Goal: Task Accomplishment & Management: Complete application form

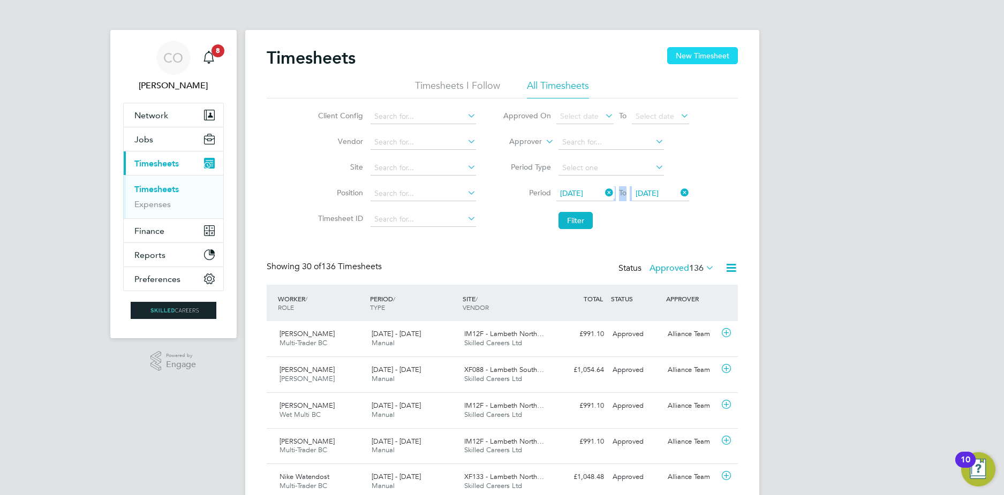
click at [692, 64] on button "New Timesheet" at bounding box center [702, 55] width 71 height 17
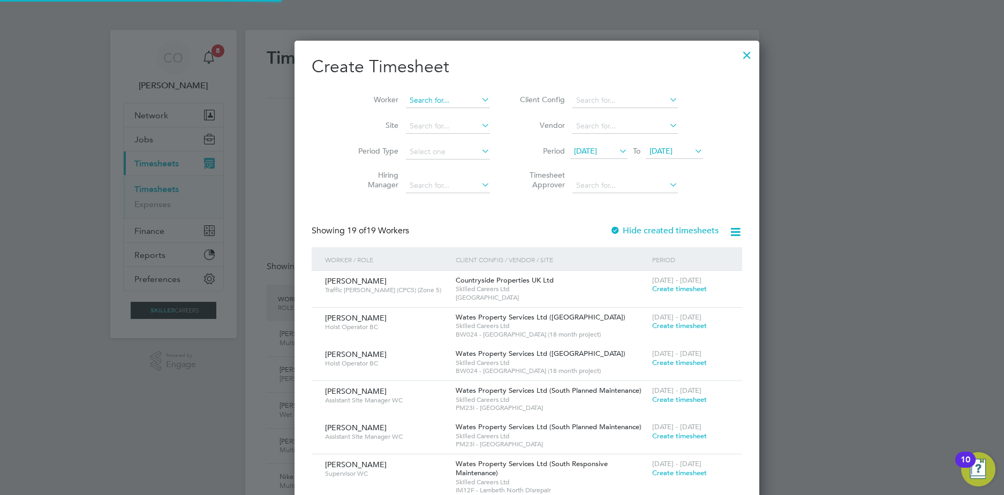
click at [426, 106] on input at bounding box center [448, 100] width 84 height 15
click at [446, 117] on b "Dainty" at bounding box center [457, 114] width 23 height 9
type input "[PERSON_NAME]"
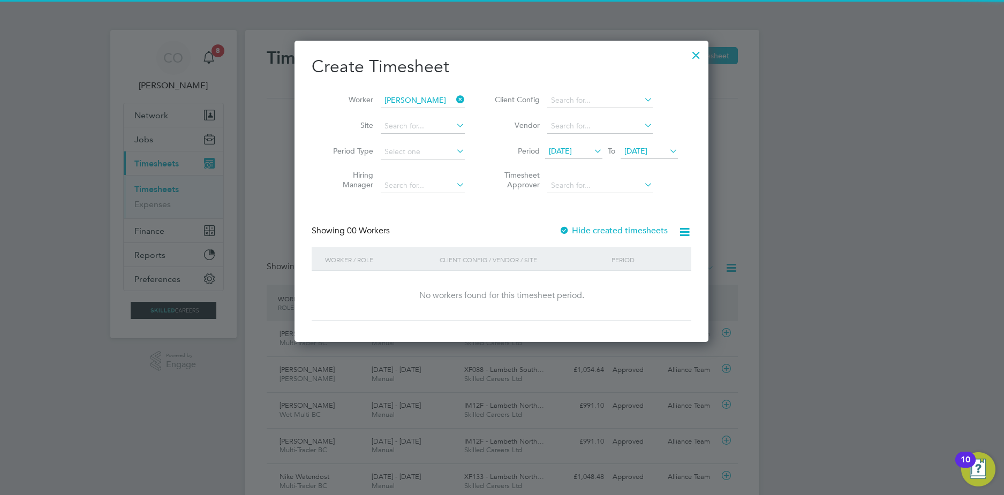
click at [584, 232] on label "Hide created timesheets" at bounding box center [613, 230] width 109 height 11
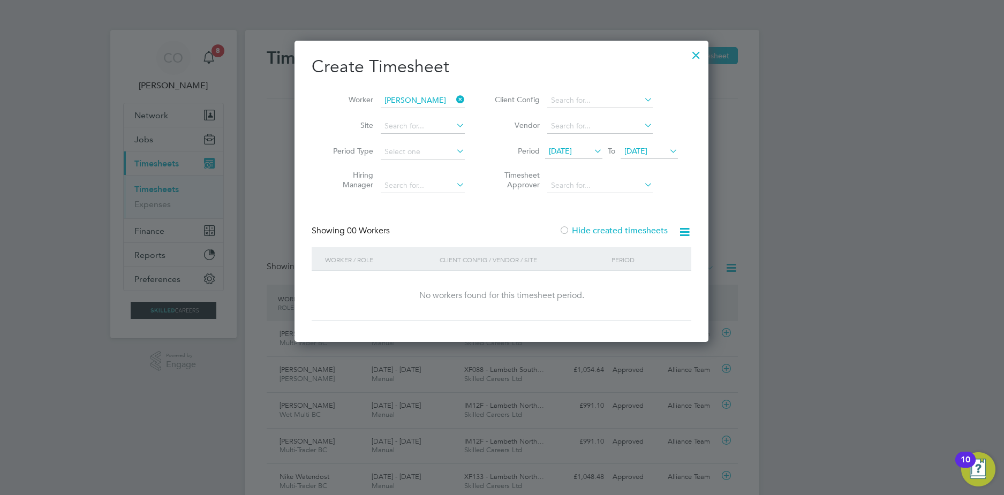
click at [575, 230] on label "Hide created timesheets" at bounding box center [613, 230] width 109 height 11
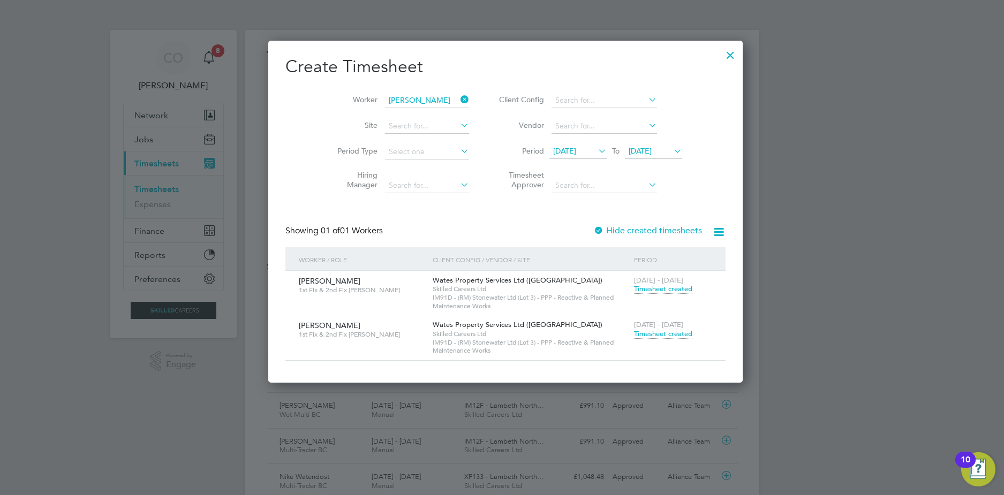
click at [647, 336] on span "Timesheet created" at bounding box center [663, 334] width 58 height 10
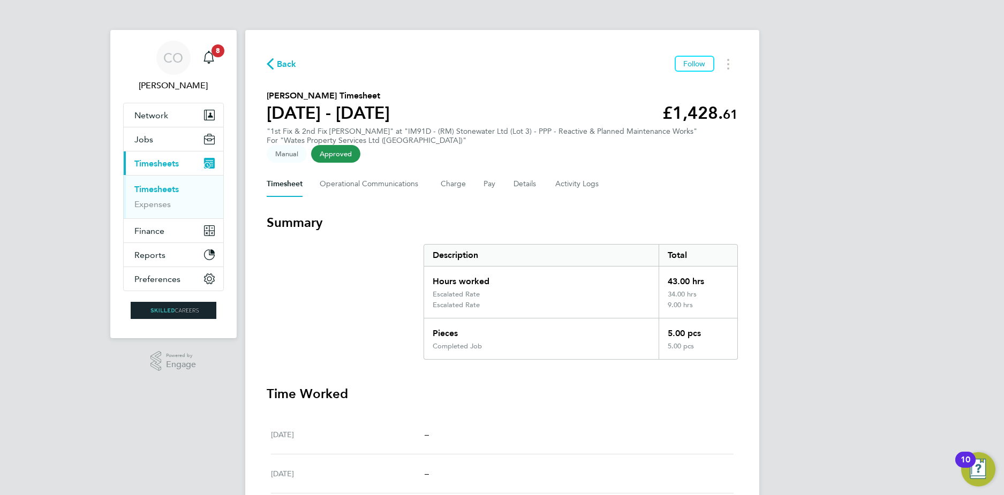
click at [426, 73] on div "Back Follow [PERSON_NAME] Timesheet [DATE] - [DATE] £1,428. 61 "1st Fix & 2nd F…" at bounding box center [502, 447] width 514 height 835
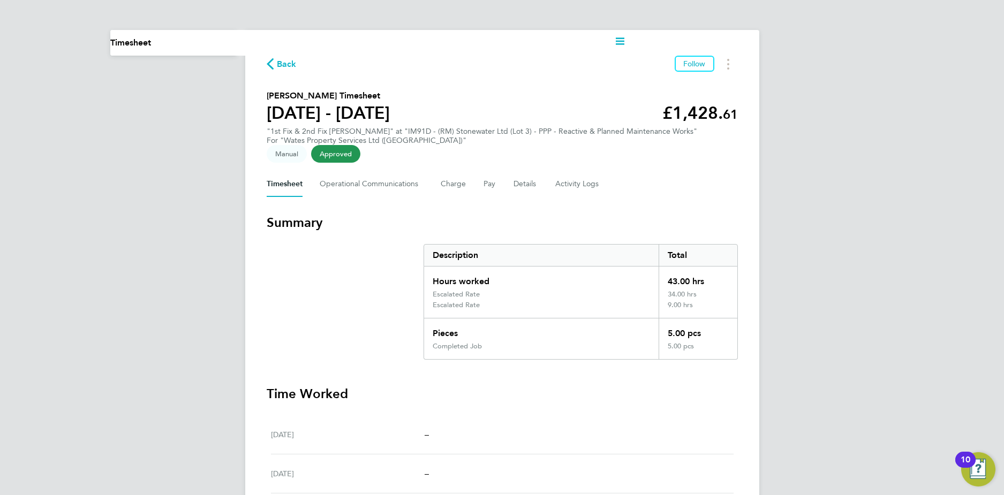
click at [470, 179] on div "Timesheet Operational Communications Charge Pay Details Activity Logs" at bounding box center [502, 184] width 471 height 26
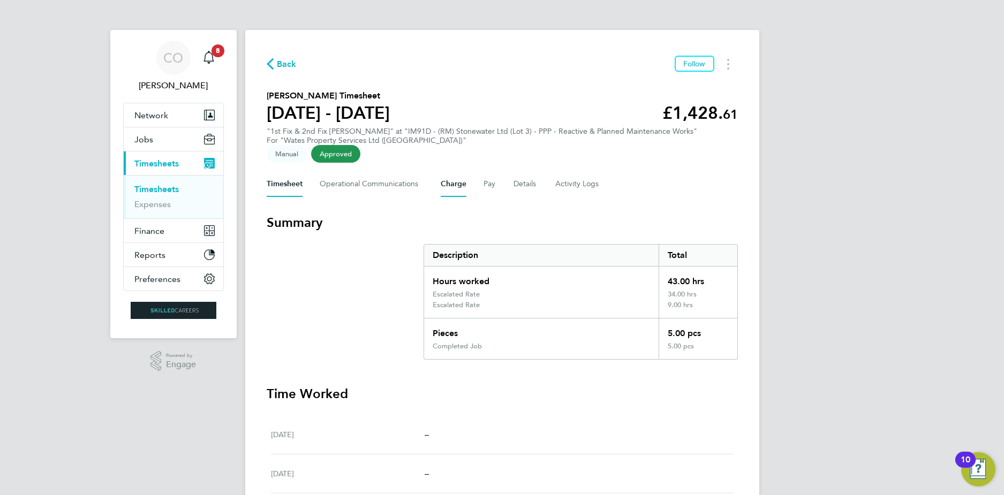
click at [461, 186] on button "Charge" at bounding box center [454, 184] width 26 height 26
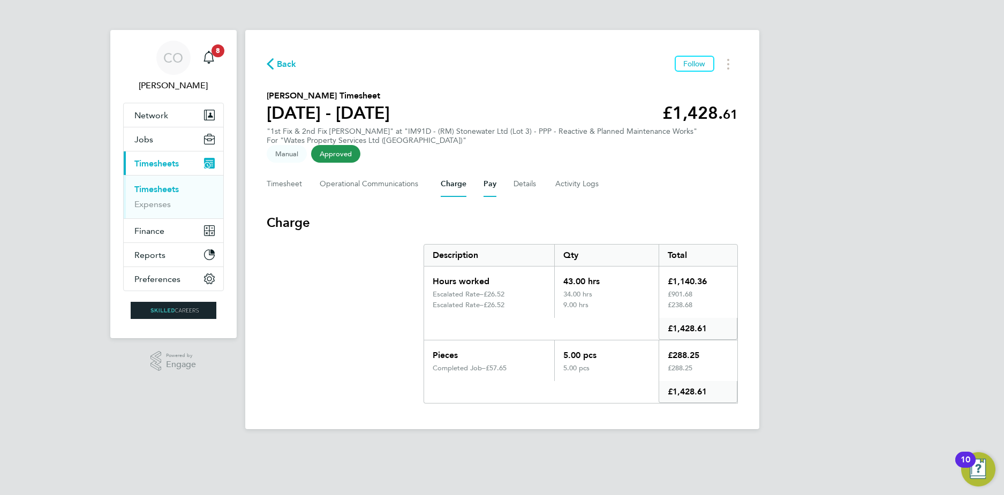
click at [483, 176] on button "Pay" at bounding box center [489, 184] width 13 height 26
click at [442, 184] on button "Charge" at bounding box center [454, 184] width 26 height 26
click at [154, 208] on link "Expenses" at bounding box center [152, 204] width 36 height 10
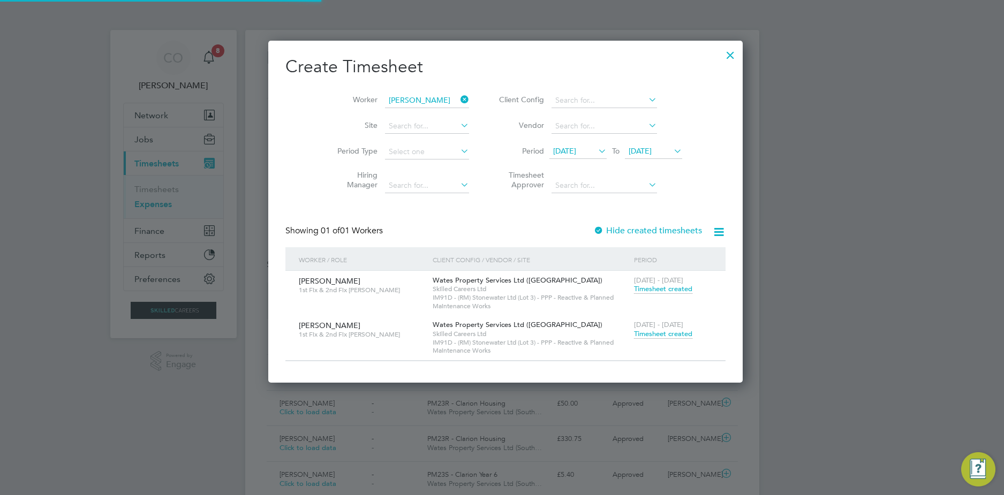
scroll to position [27, 130]
click at [721, 56] on div at bounding box center [730, 52] width 19 height 19
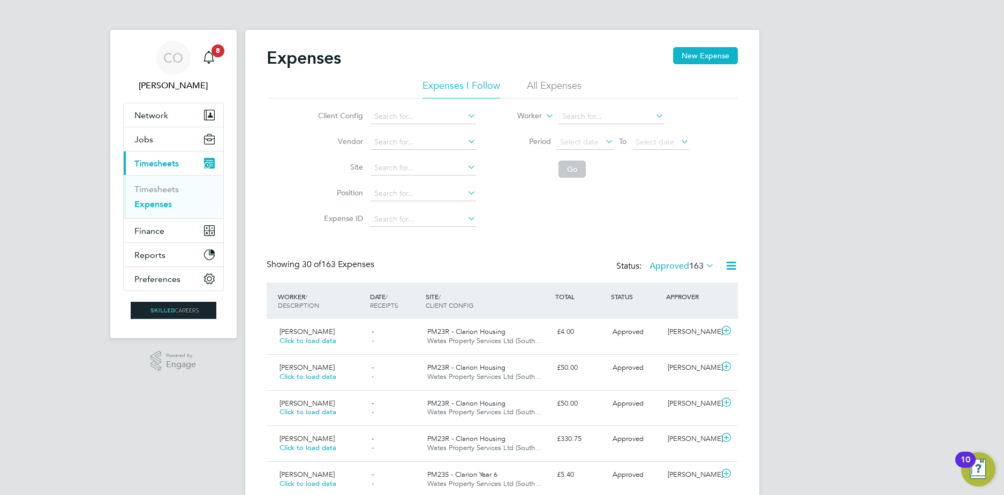
click at [541, 89] on li "All Expenses" at bounding box center [554, 88] width 55 height 19
click at [587, 137] on span "Select date" at bounding box center [584, 142] width 57 height 14
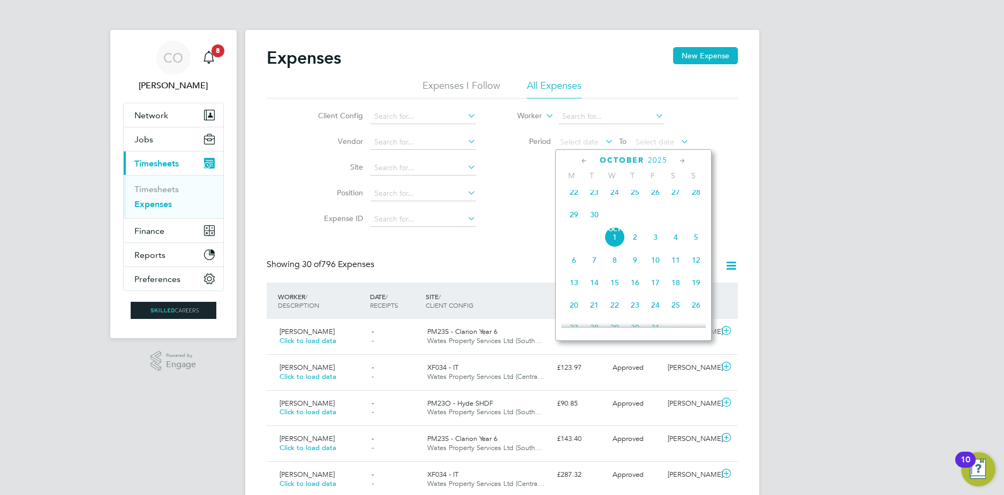
click at [569, 201] on span "22" at bounding box center [574, 192] width 20 height 20
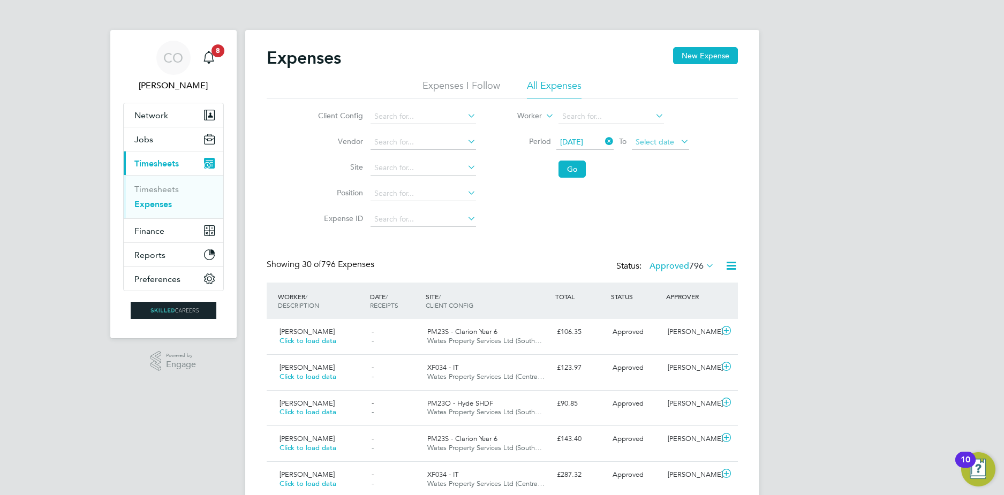
click at [671, 142] on span "Select date" at bounding box center [654, 142] width 39 height 10
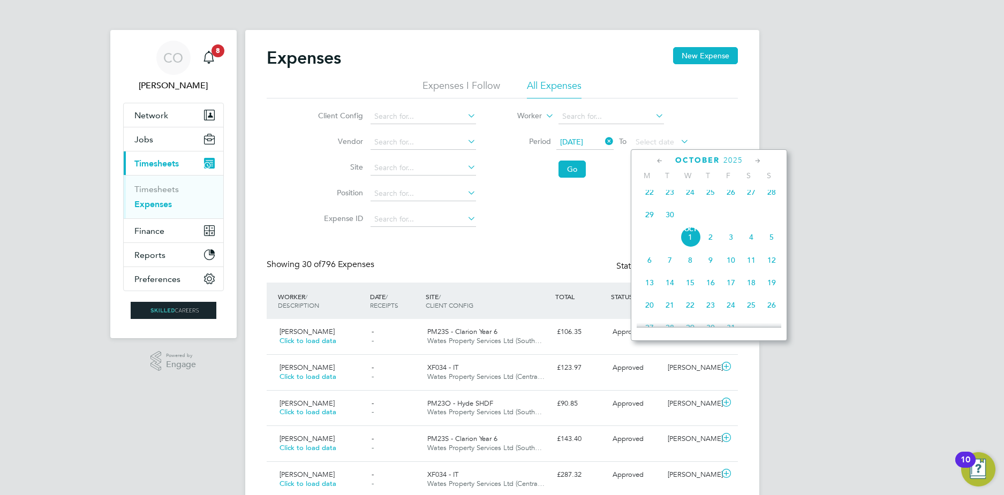
click at [766, 196] on span "28" at bounding box center [771, 192] width 20 height 20
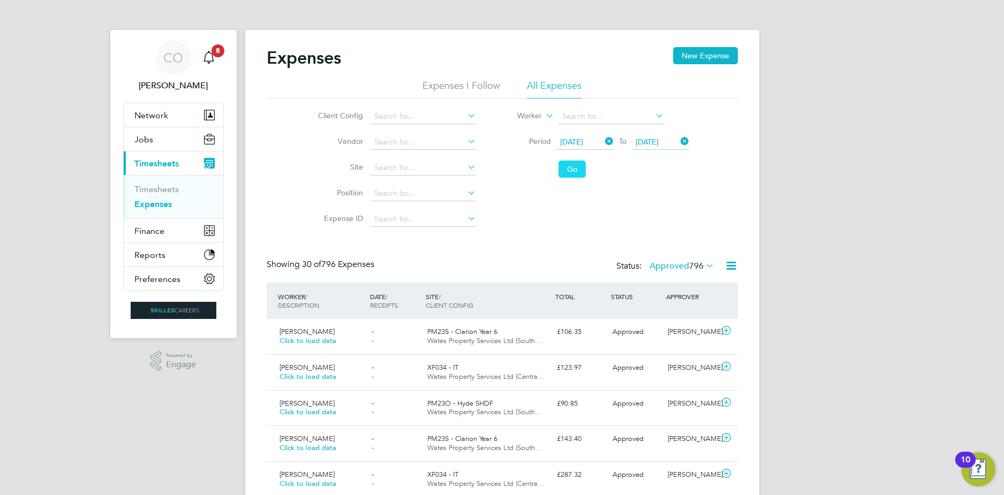
click at [566, 164] on button "Go" at bounding box center [571, 169] width 27 height 17
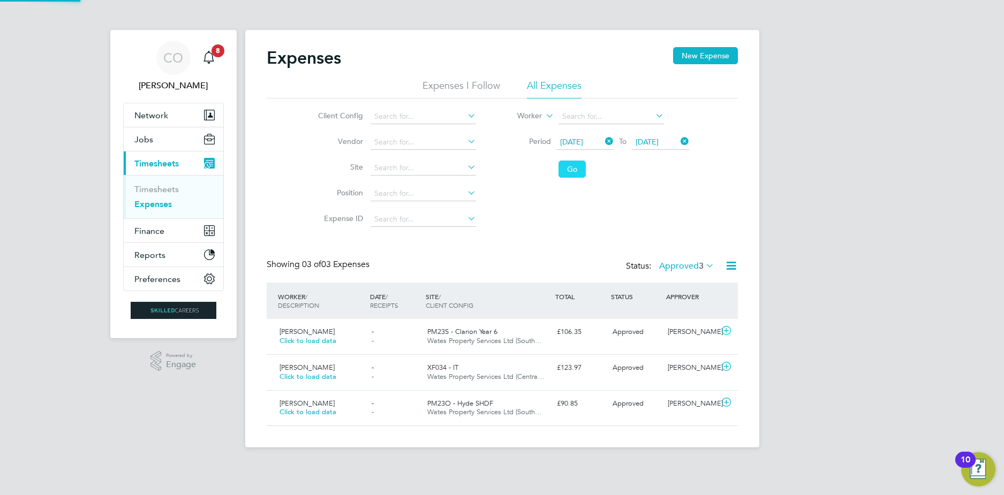
scroll to position [27, 93]
click at [164, 191] on link "Timesheets" at bounding box center [156, 189] width 44 height 10
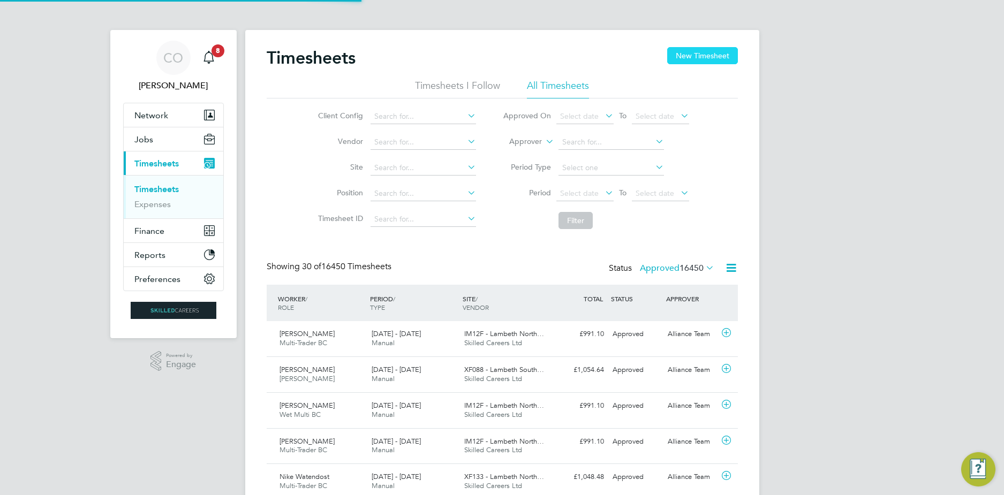
scroll to position [27, 93]
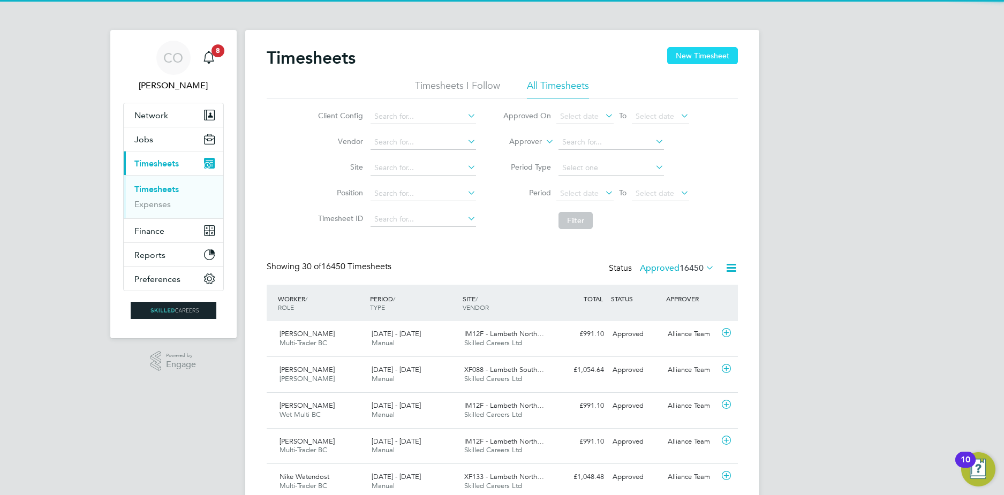
click at [683, 60] on button "New Timesheet" at bounding box center [702, 55] width 71 height 17
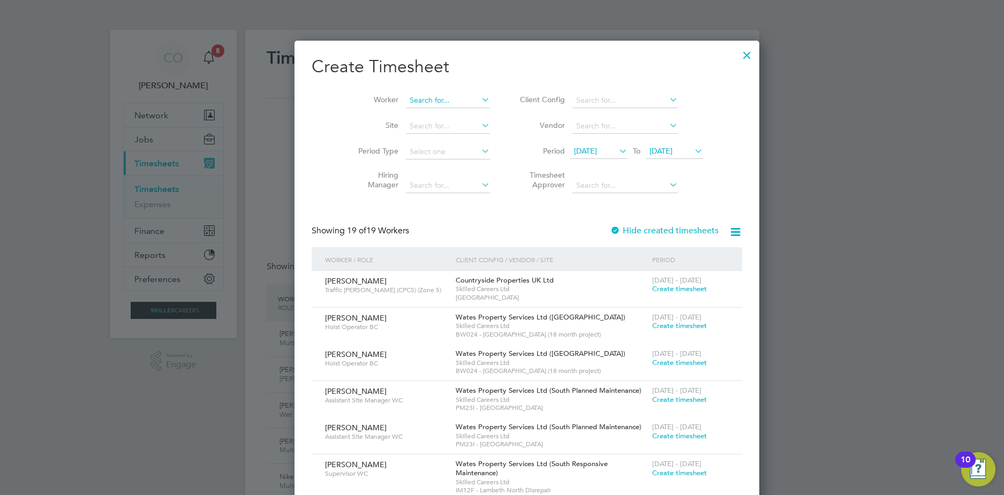
click at [418, 101] on input at bounding box center [448, 100] width 84 height 15
click at [426, 109] on li "[PERSON_NAME]" at bounding box center [430, 115] width 101 height 14
type input "[PERSON_NAME]"
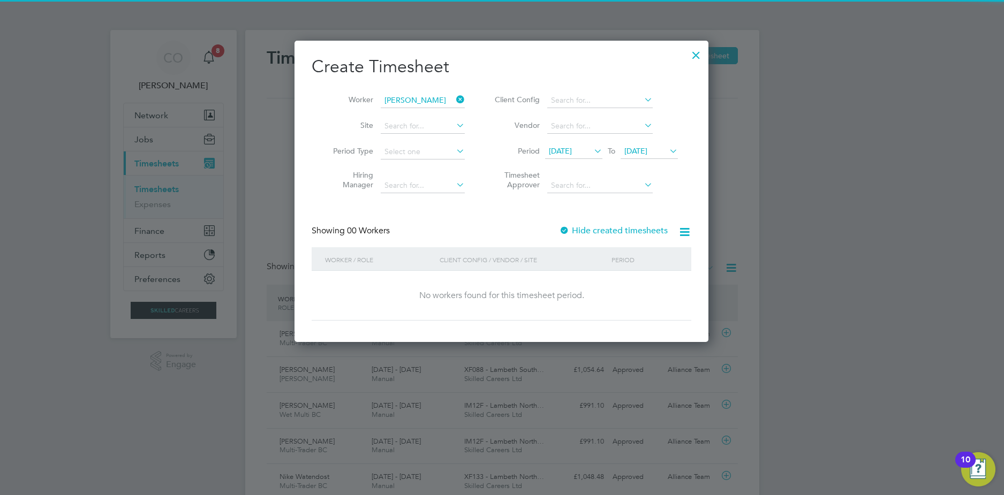
click at [580, 231] on label "Hide created timesheets" at bounding box center [613, 230] width 109 height 11
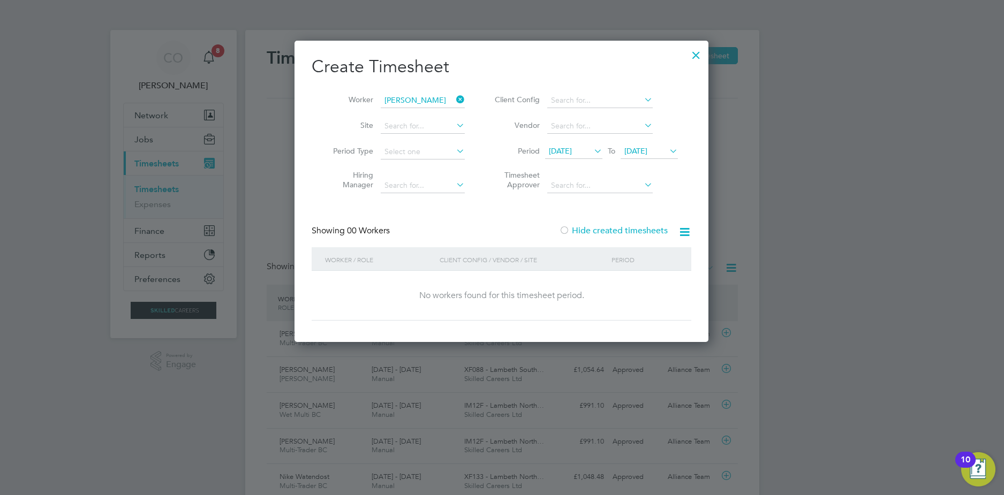
click at [589, 230] on label "Hide created timesheets" at bounding box center [613, 230] width 109 height 11
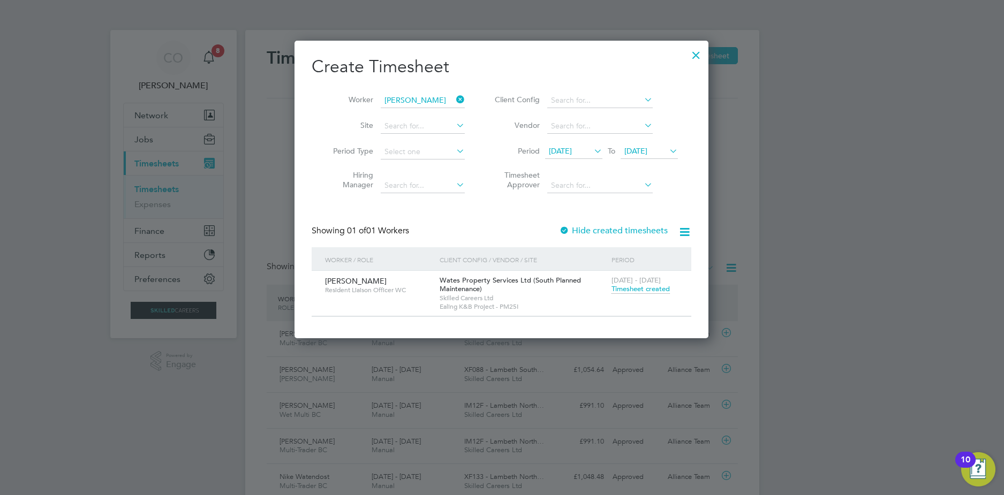
click at [639, 292] on span "Timesheet created" at bounding box center [640, 289] width 58 height 10
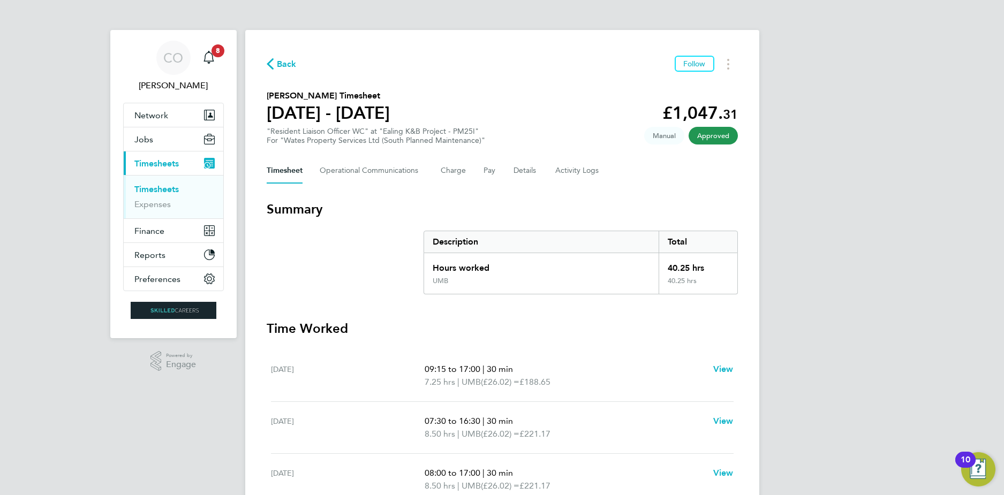
click at [610, 93] on section "[PERSON_NAME] Timesheet [DATE] - [DATE] £1,047. 31 "Resident Liaison Officer WC…" at bounding box center [502, 117] width 471 height 56
